Goal: Transaction & Acquisition: Purchase product/service

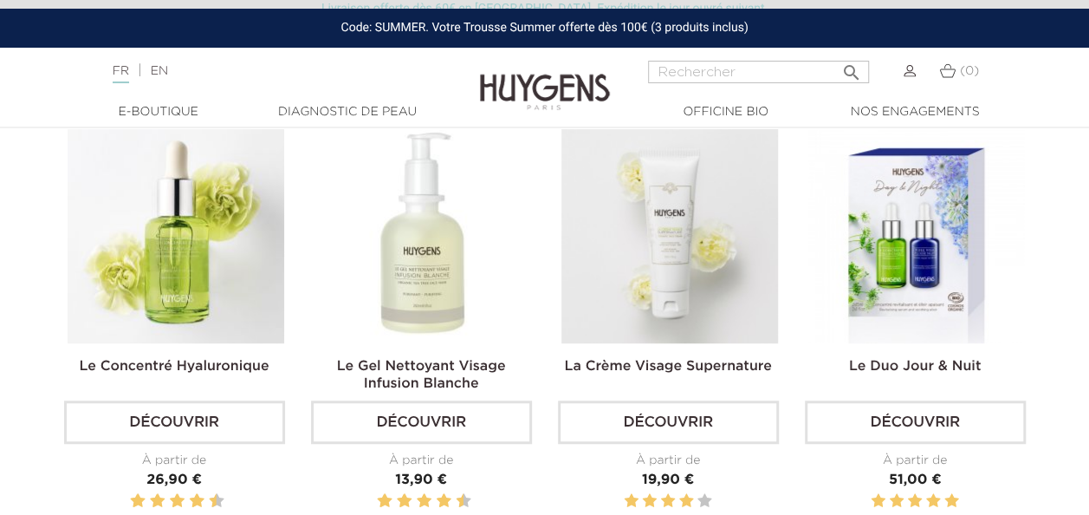
scroll to position [520, 0]
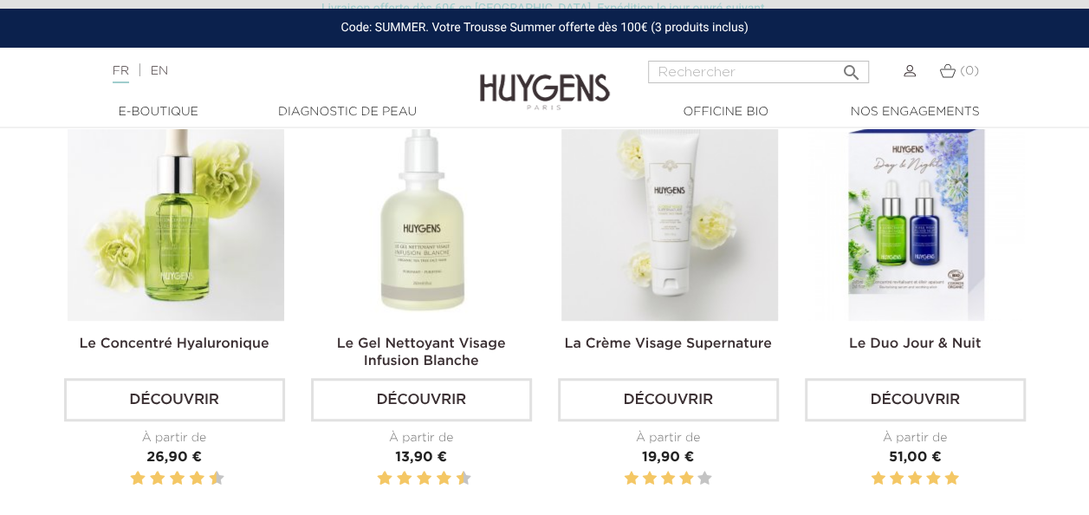
click at [696, 399] on link "Découvrir" at bounding box center [668, 399] width 221 height 43
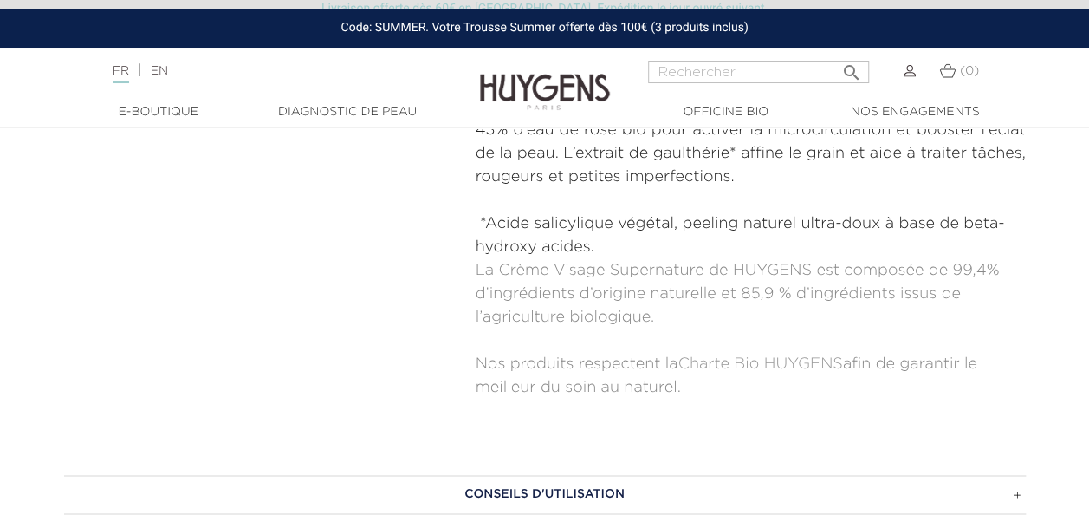
scroll to position [1040, 0]
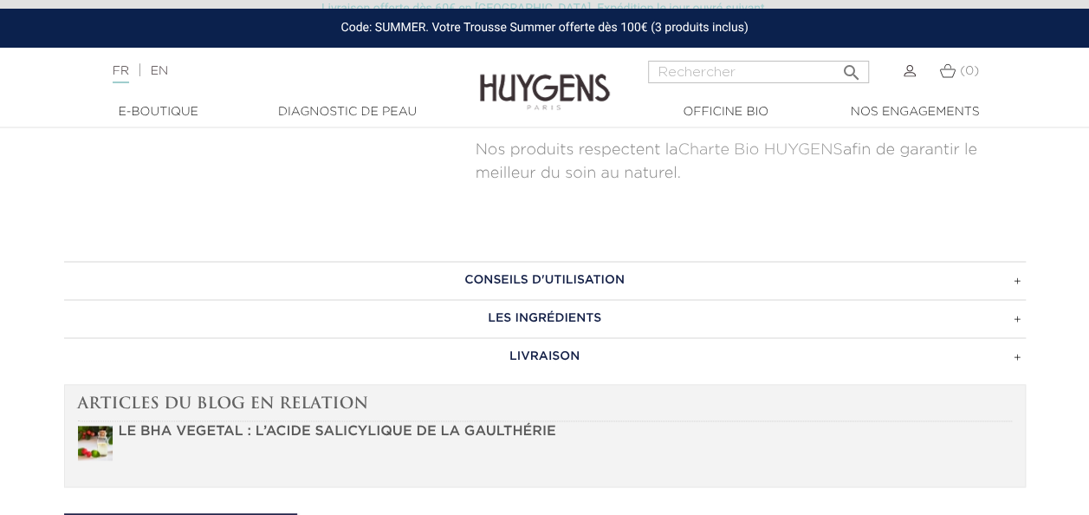
click at [567, 261] on h3 "CONSEILS D'UTILISATION" at bounding box center [545, 280] width 962 height 38
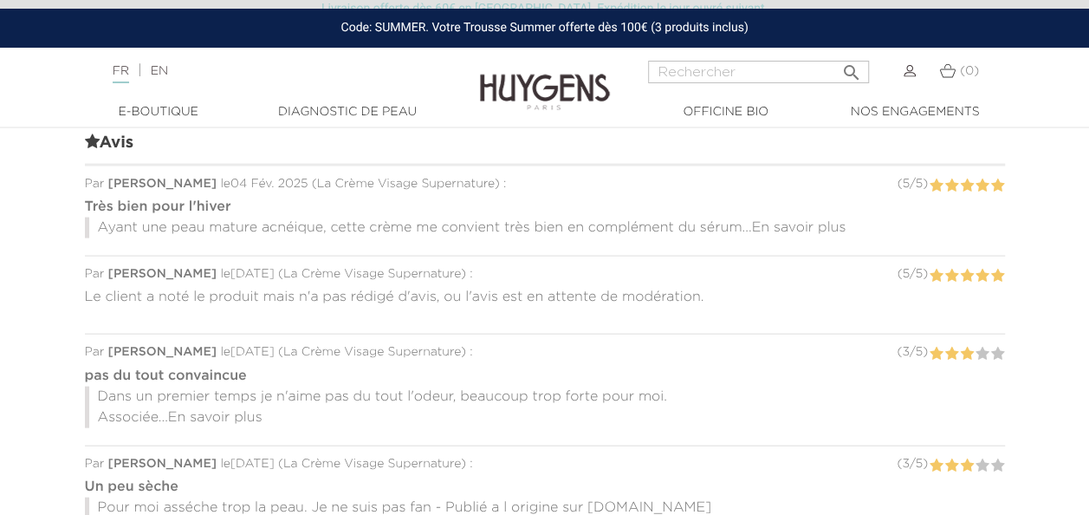
scroll to position [1646, 0]
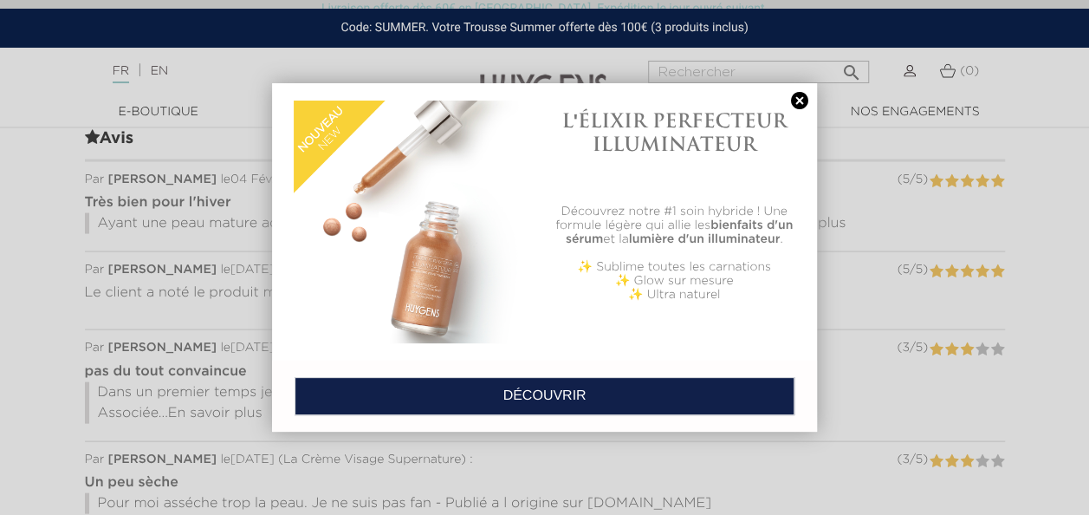
click at [801, 97] on link at bounding box center [800, 101] width 24 height 18
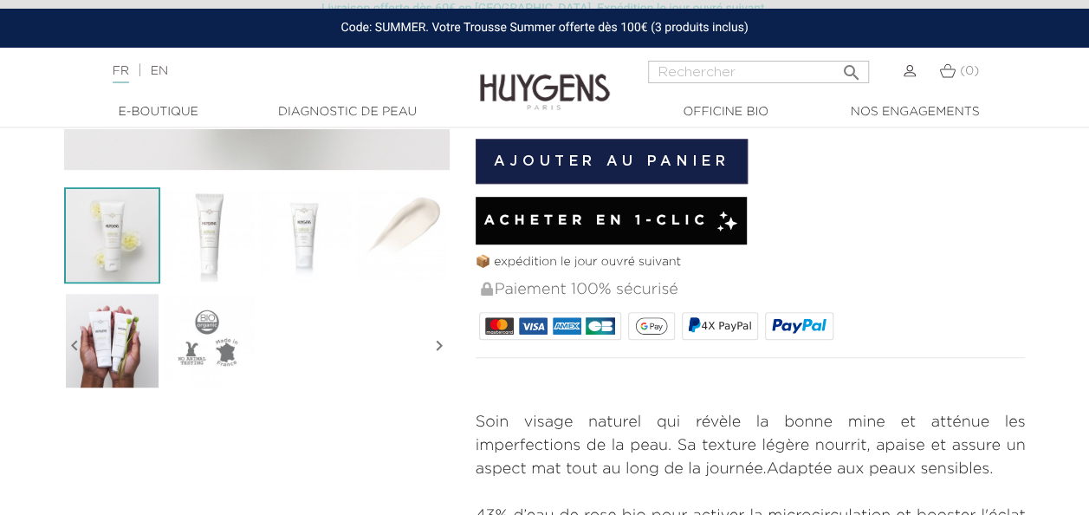
scroll to position [433, 0]
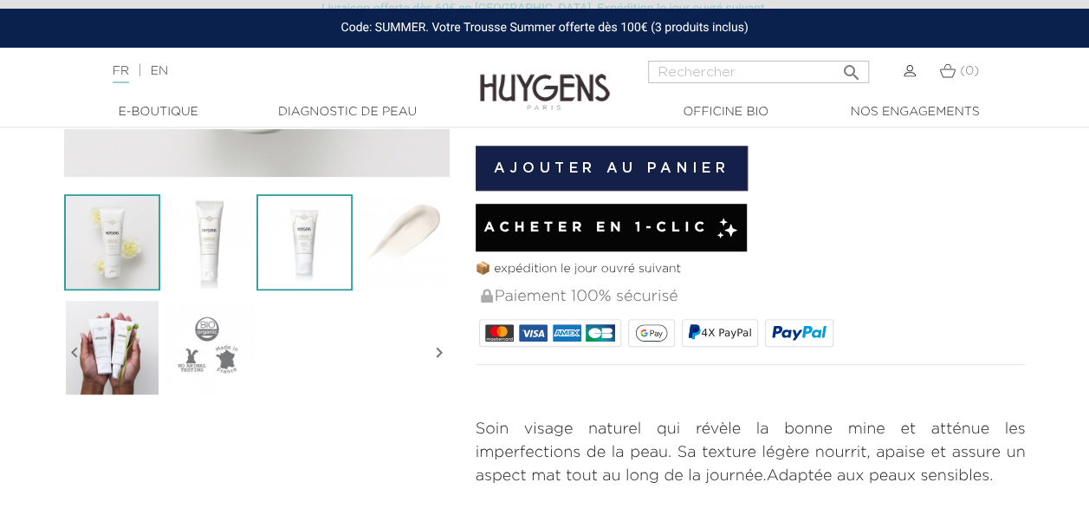
click at [296, 256] on img at bounding box center [304, 242] width 96 height 96
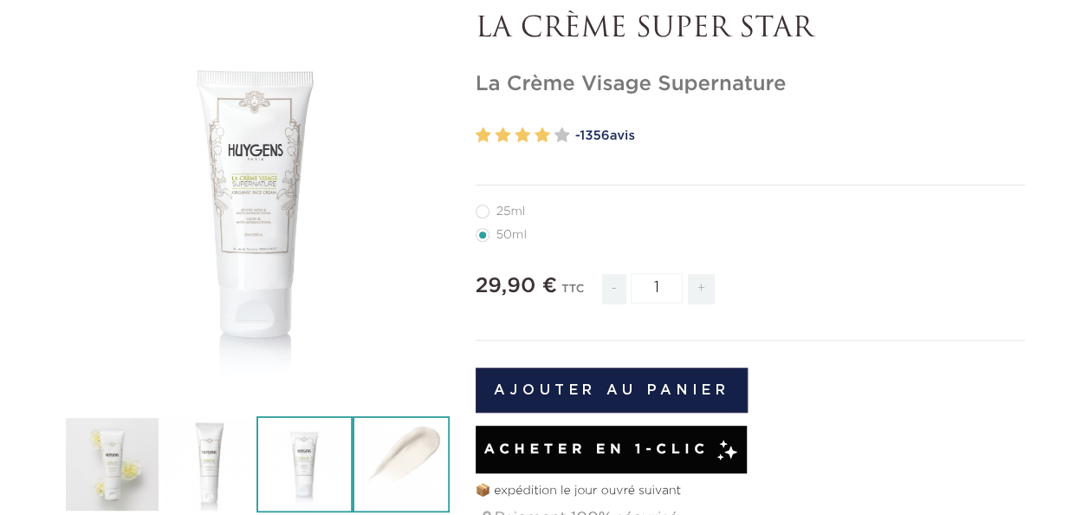
scroll to position [0, 0]
